Goal: Transaction & Acquisition: Purchase product/service

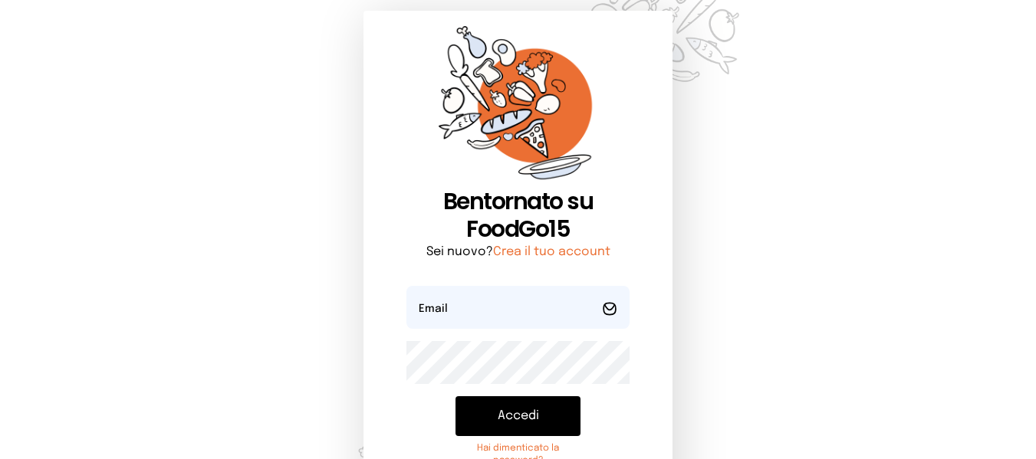
scroll to position [77, 0]
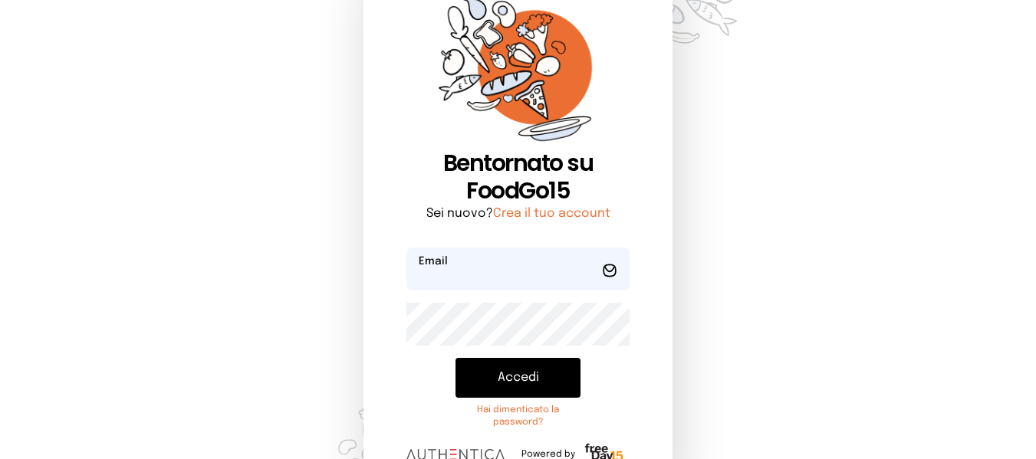
type input "**********"
click at [551, 379] on button "Accedi" at bounding box center [517, 378] width 125 height 40
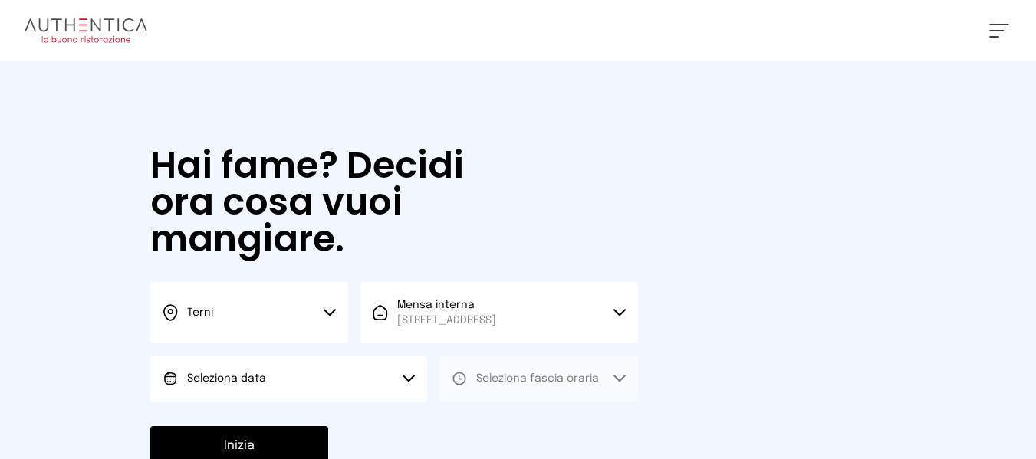
click at [458, 379] on icon at bounding box center [459, 378] width 15 height 15
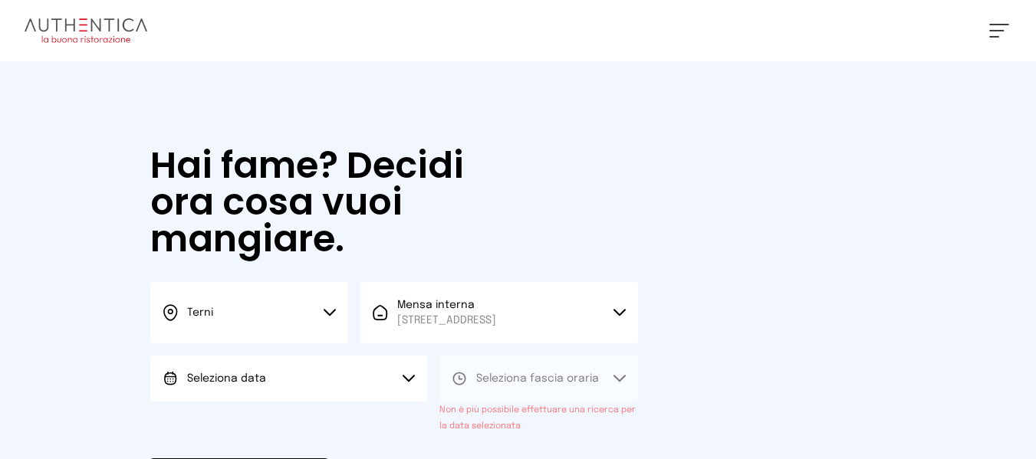
click at [383, 398] on button "Seleziona data" at bounding box center [288, 379] width 277 height 46
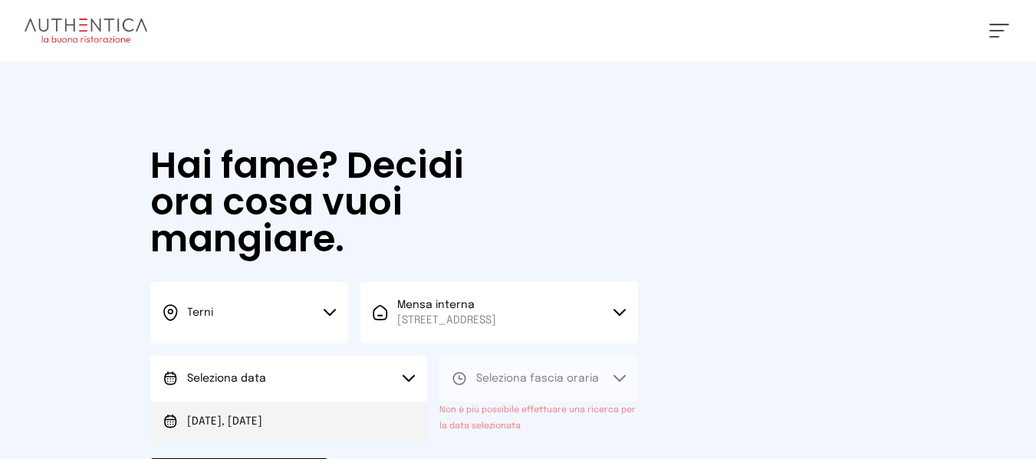
click at [385, 429] on li "[DATE], [DATE]" at bounding box center [288, 422] width 277 height 40
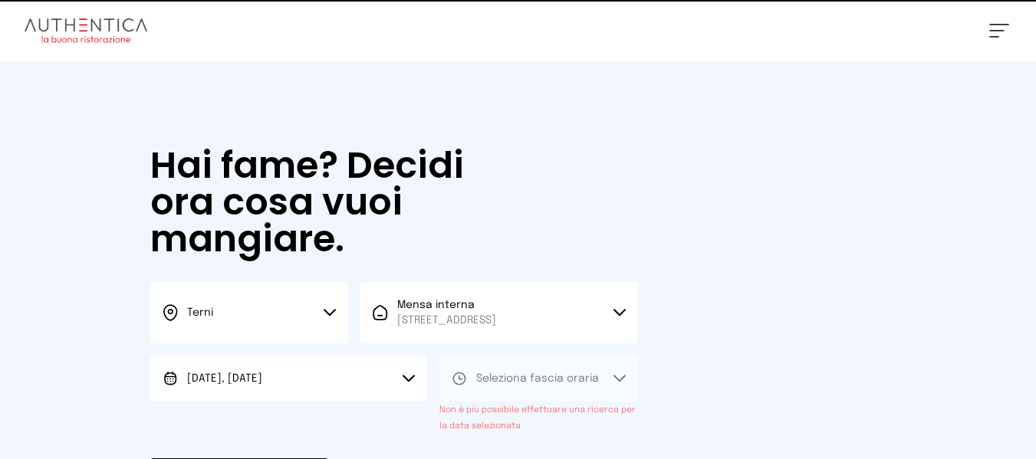
drag, startPoint x: 469, startPoint y: 378, endPoint x: 469, endPoint y: 399, distance: 20.7
click at [469, 383] on div "Seleziona fascia oraria" at bounding box center [525, 378] width 147 height 15
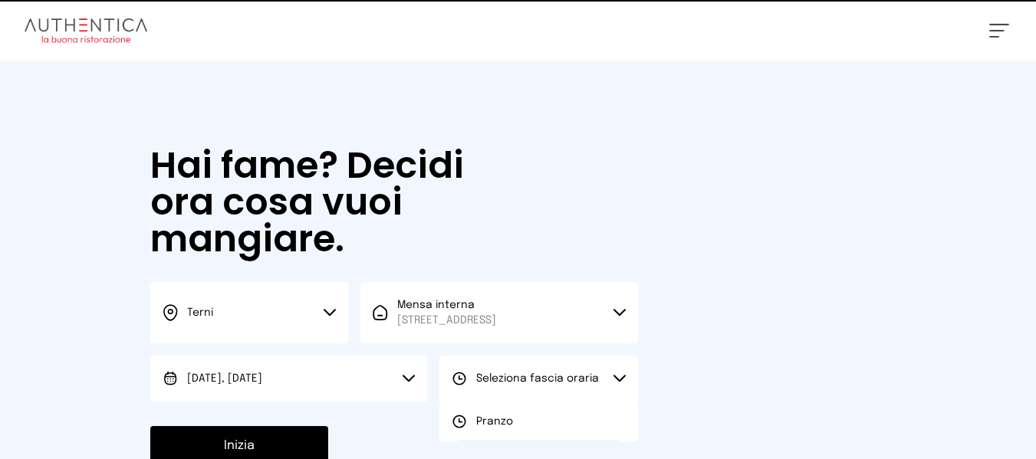
click at [468, 420] on div "Pranzo" at bounding box center [482, 421] width 61 height 15
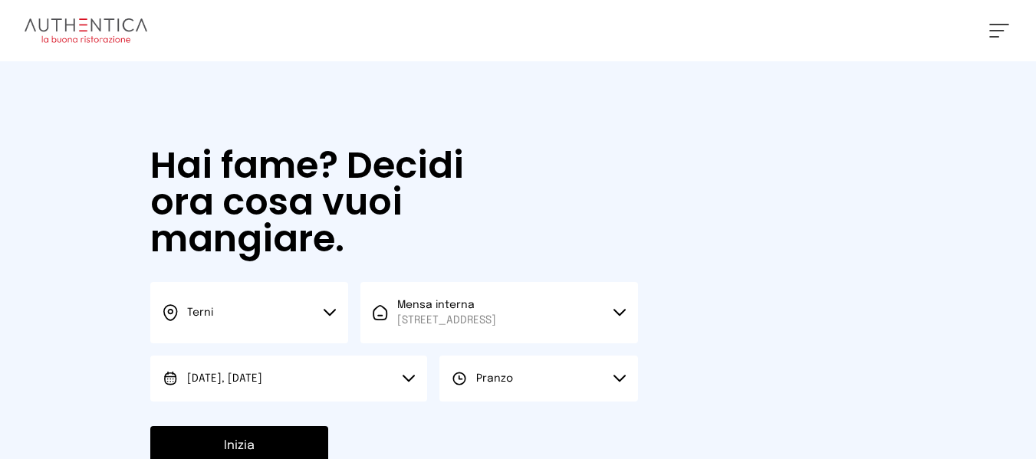
click at [261, 452] on button "Inizia" at bounding box center [239, 446] width 178 height 40
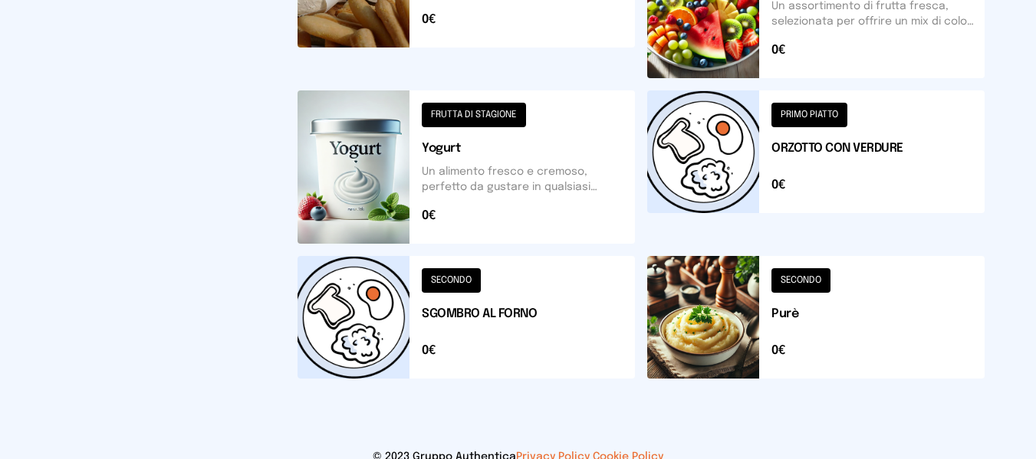
scroll to position [780, 0]
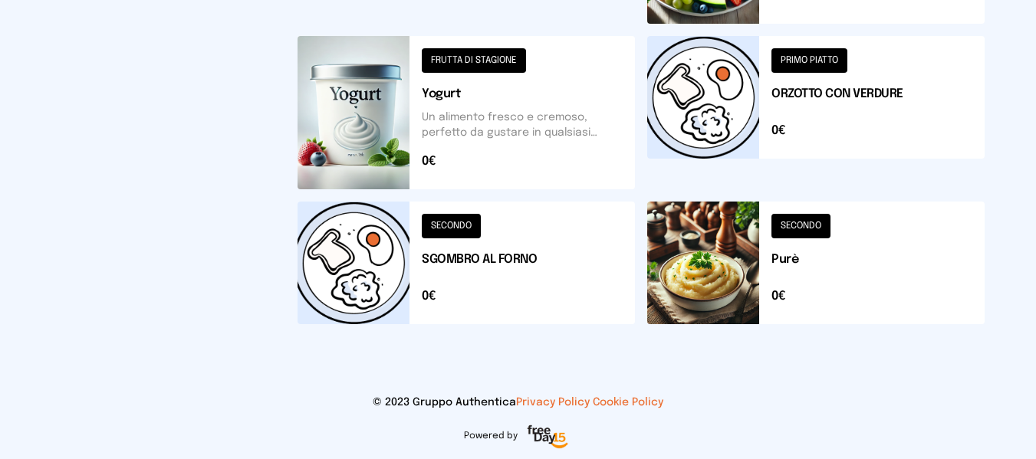
click at [570, 298] on button at bounding box center [465, 263] width 337 height 123
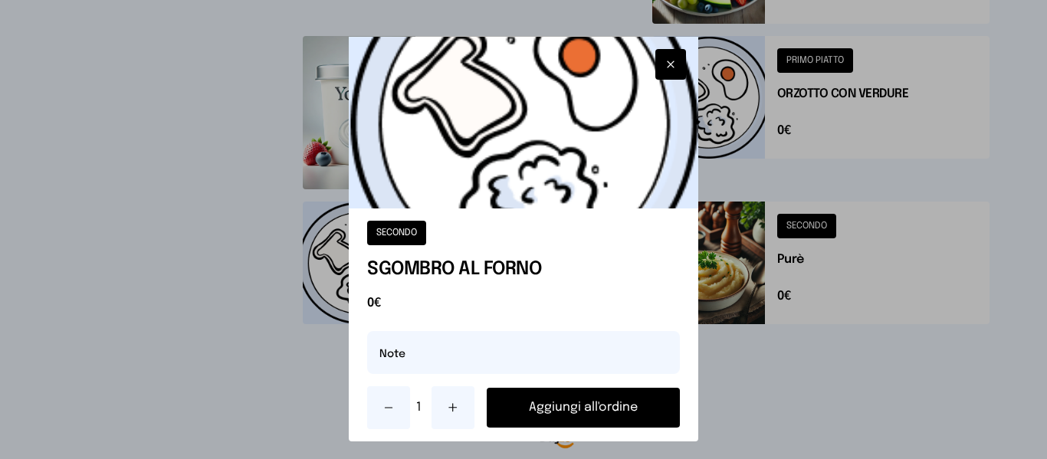
click at [629, 406] on button "Aggiungi all'ordine" at bounding box center [583, 408] width 192 height 40
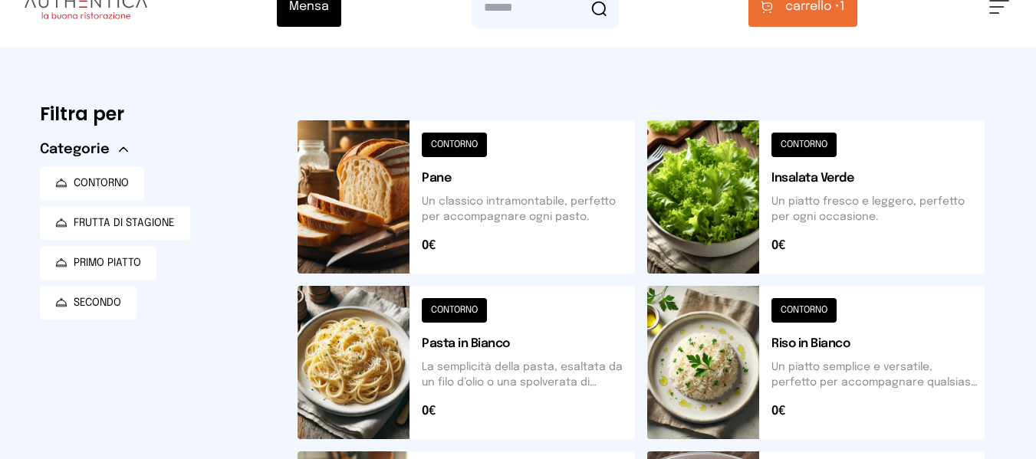
scroll to position [0, 0]
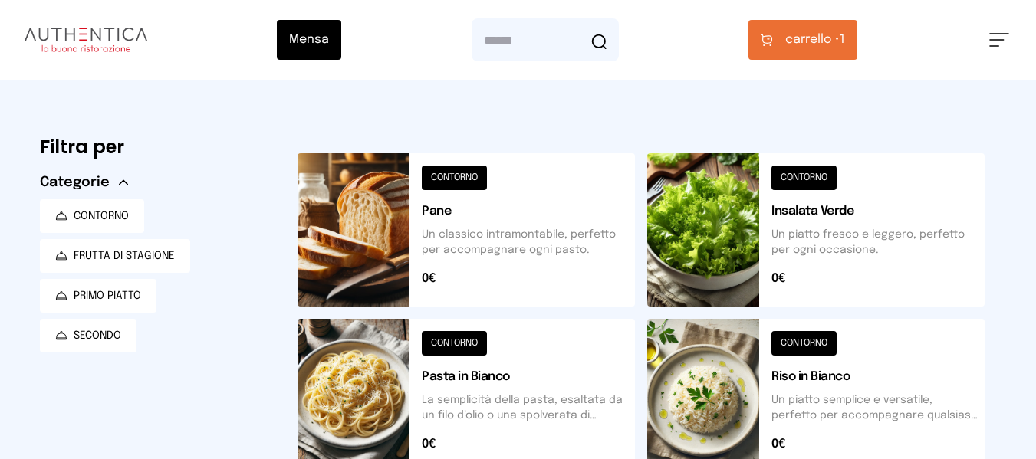
click at [560, 373] on button at bounding box center [465, 395] width 337 height 153
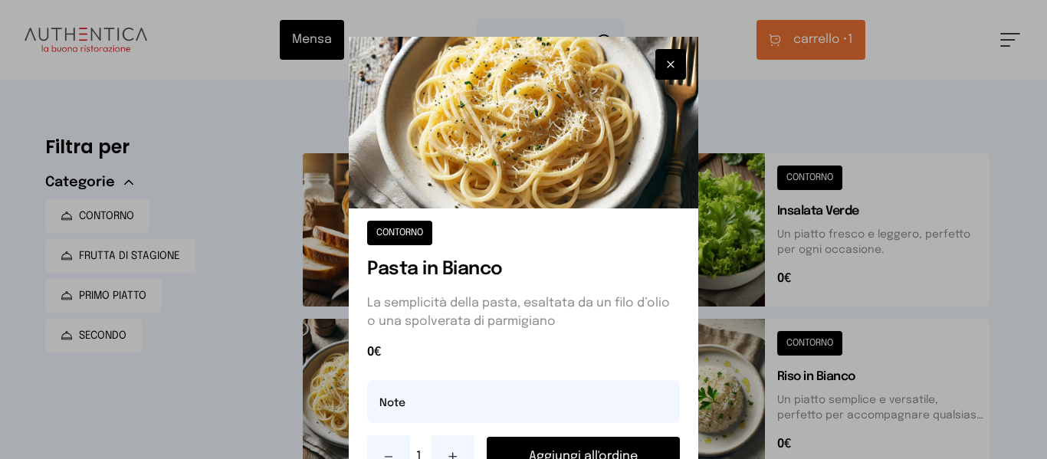
click at [566, 441] on button "Aggiungi all'ordine" at bounding box center [583, 457] width 192 height 40
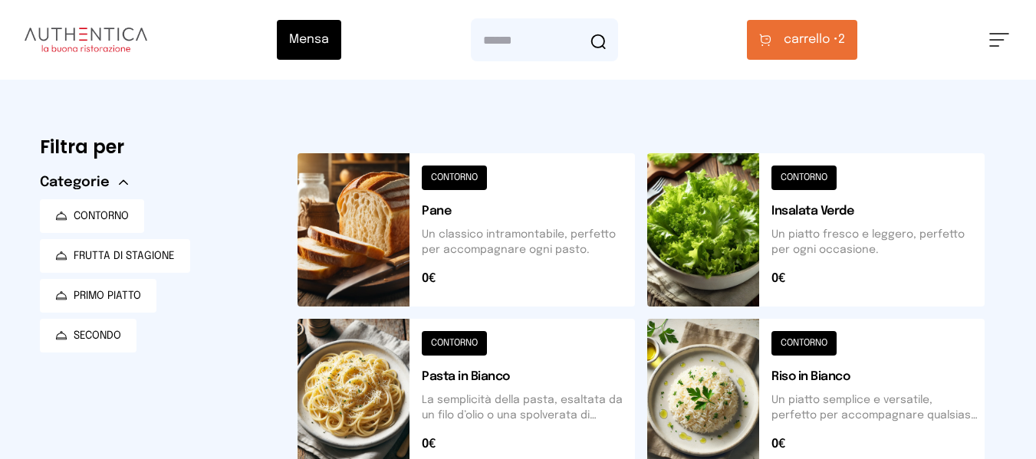
click at [809, 28] on button "carrello • 2" at bounding box center [802, 40] width 110 height 40
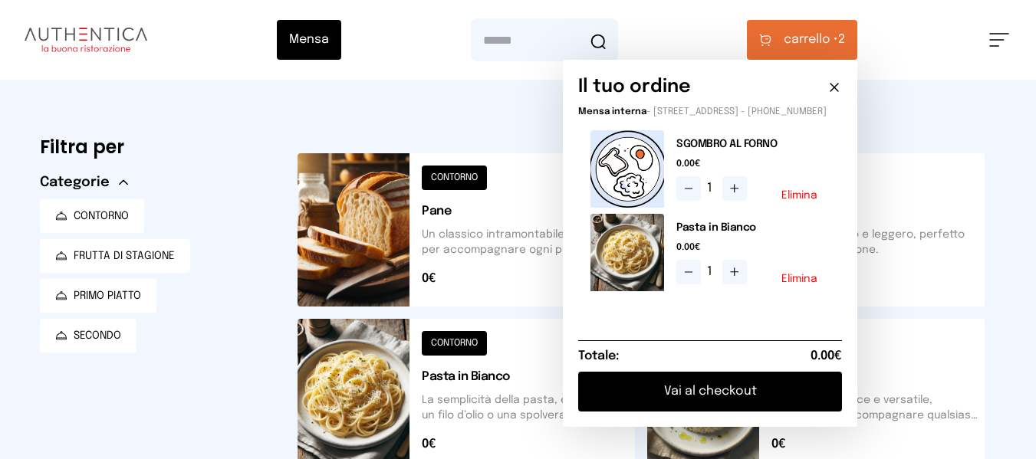
click at [750, 386] on button "Vai al checkout" at bounding box center [710, 392] width 264 height 40
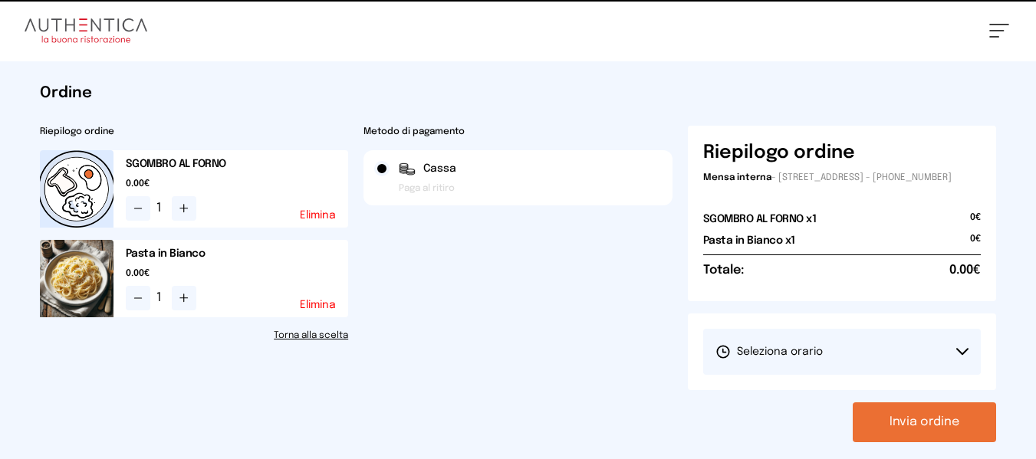
click at [771, 343] on button "Seleziona orario" at bounding box center [842, 352] width 278 height 46
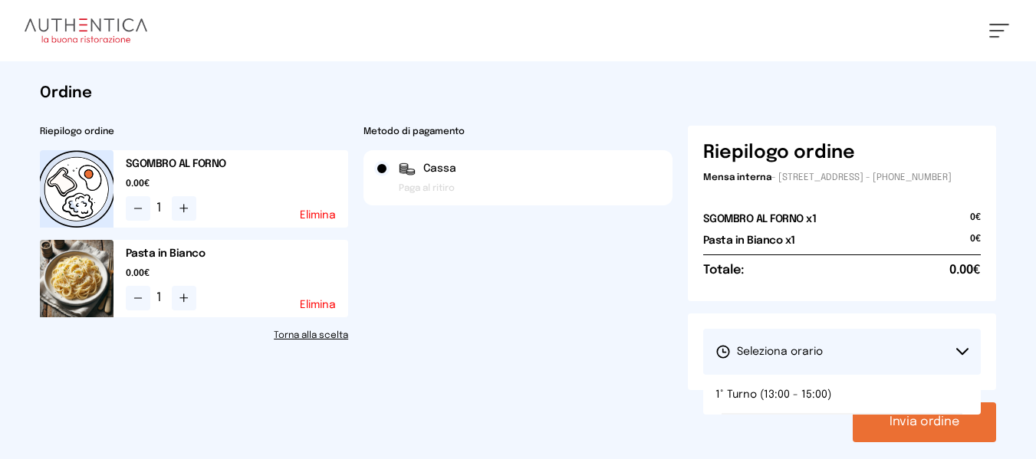
click at [794, 375] on button "Seleziona orario" at bounding box center [842, 352] width 278 height 46
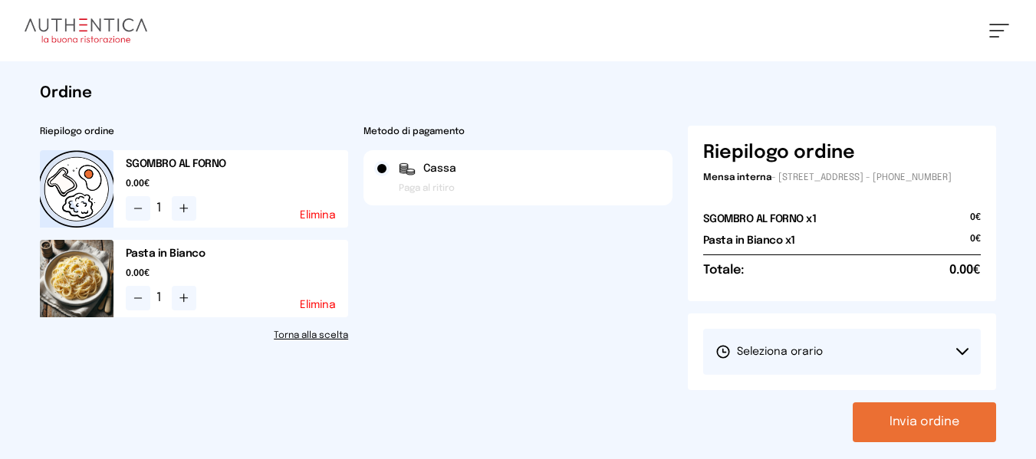
click at [896, 375] on button "Seleziona orario" at bounding box center [842, 352] width 278 height 46
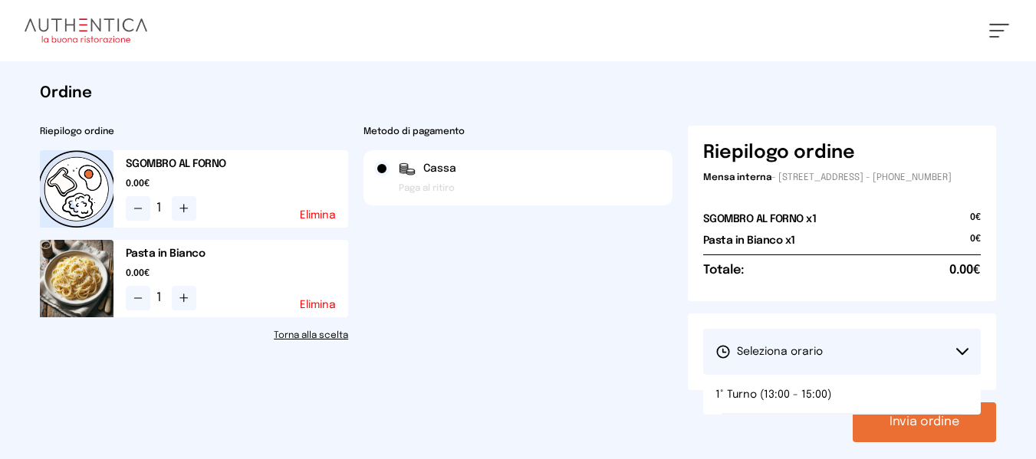
drag, startPoint x: 897, startPoint y: 404, endPoint x: 905, endPoint y: 416, distance: 14.5
click at [898, 406] on li "1° Turno (13:00 - 15:00)" at bounding box center [842, 395] width 278 height 40
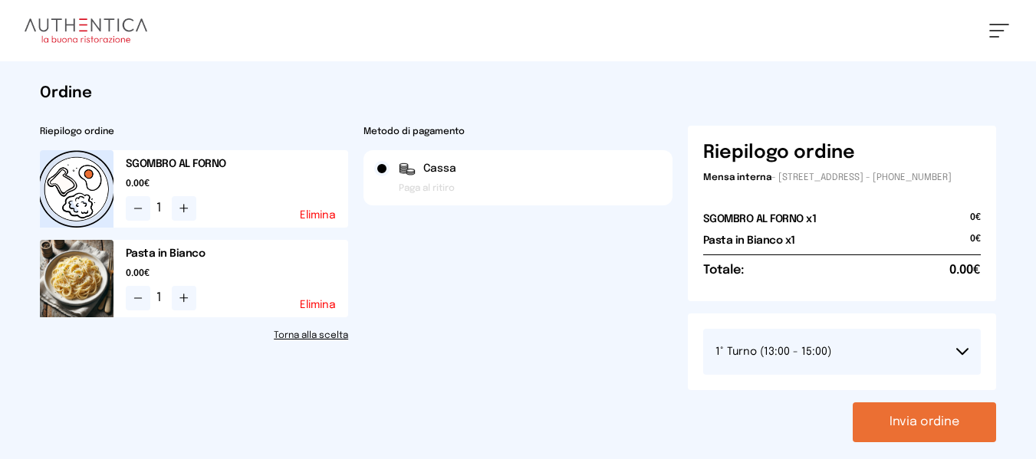
click at [905, 418] on button "Invia ordine" at bounding box center [923, 422] width 143 height 40
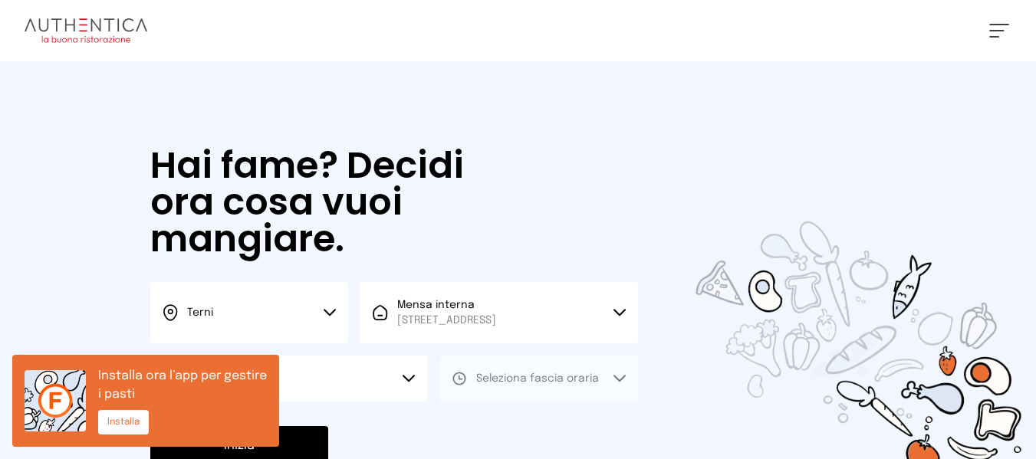
click at [101, 44] on div "Simone Proietti Impostazioni Wallet Home I miei ordini Nuova ricerca Elenco all…" at bounding box center [518, 30] width 1036 height 61
click at [101, 31] on img at bounding box center [86, 30] width 123 height 25
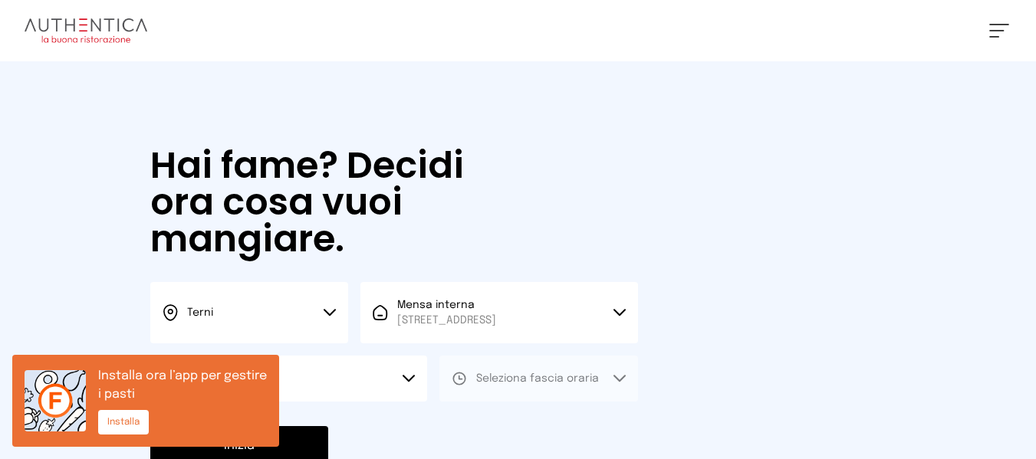
click at [99, 28] on img at bounding box center [86, 30] width 123 height 25
click at [998, 38] on div "Simone Proietti Impostazioni Wallet Home I miei ordini Nuova ricerca Elenco all…" at bounding box center [518, 30] width 1036 height 61
click at [999, 34] on button at bounding box center [999, 31] width 20 height 14
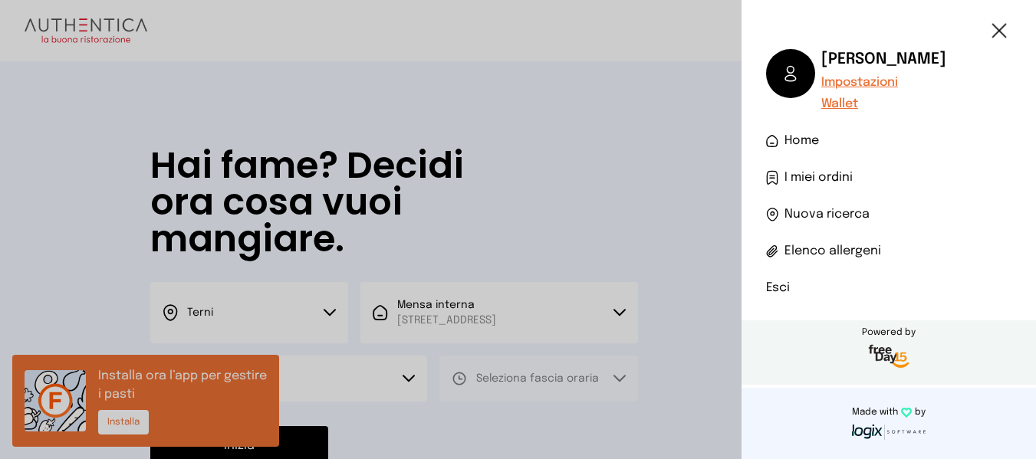
click at [999, 34] on button at bounding box center [999, 31] width 20 height 14
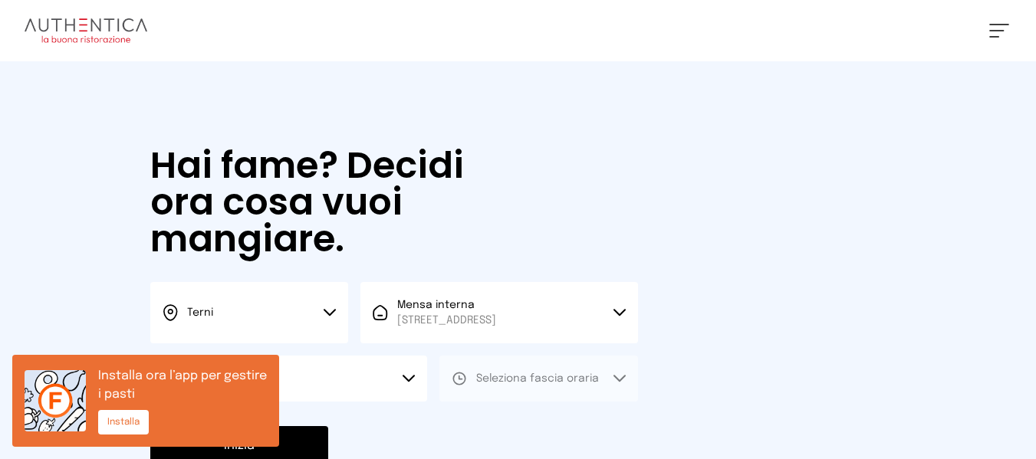
click at [999, 34] on button at bounding box center [999, 31] width 20 height 14
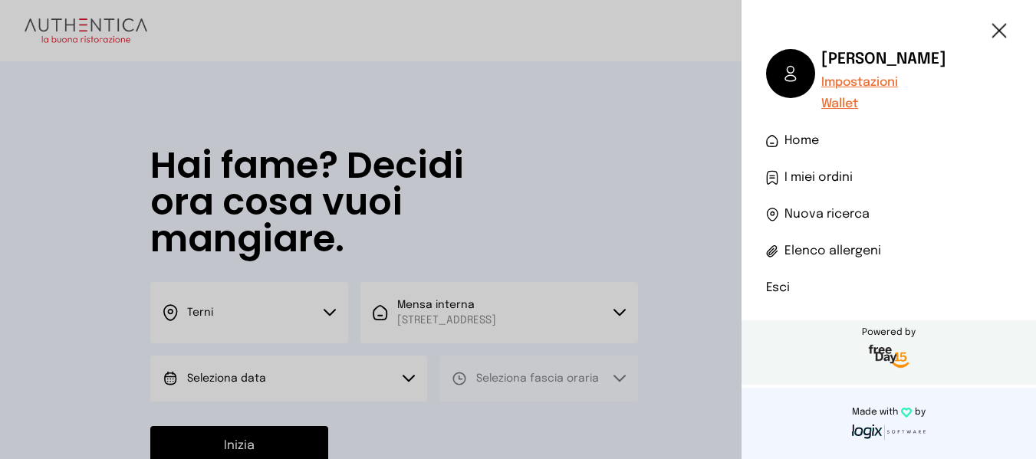
click at [999, 34] on button at bounding box center [999, 31] width 20 height 14
